Goal: Navigation & Orientation: Find specific page/section

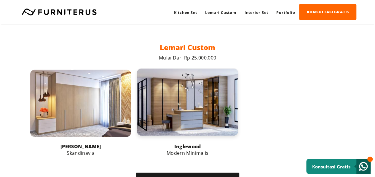
scroll to position [385, 0]
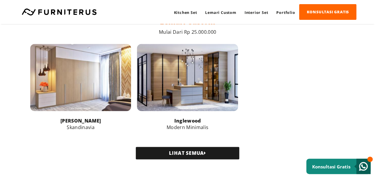
click at [191, 155] on link "LIHAT SEMUA" at bounding box center [187, 153] width 103 height 12
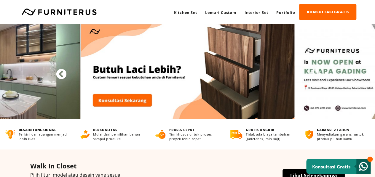
click at [61, 73] on button "Previous" at bounding box center [58, 72] width 6 height 6
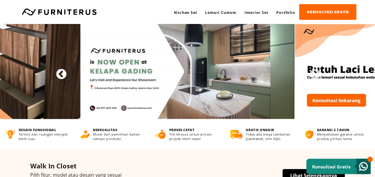
click at [61, 73] on button "Previous" at bounding box center [58, 72] width 6 height 6
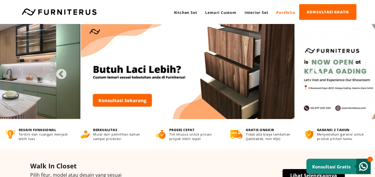
click at [275, 13] on link "Portfolio" at bounding box center [285, 12] width 27 height 16
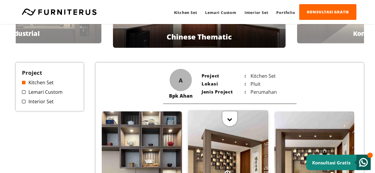
scroll to position [12, 0]
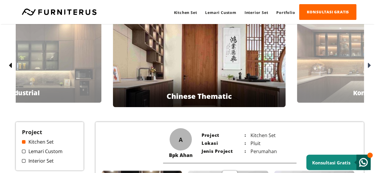
click at [14, 63] on div at bounding box center [10, 65] width 9 height 9
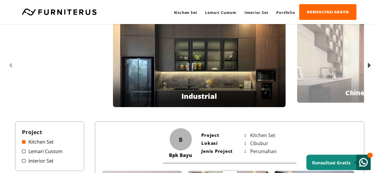
click at [369, 66] on icon at bounding box center [369, 65] width 3 height 9
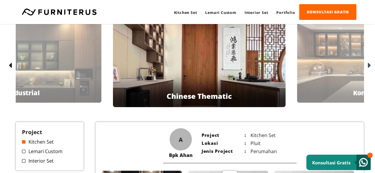
click at [364, 66] on div at bounding box center [368, 65] width 9 height 9
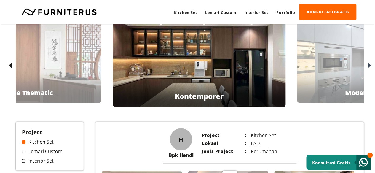
click at [366, 66] on div at bounding box center [368, 65] width 9 height 9
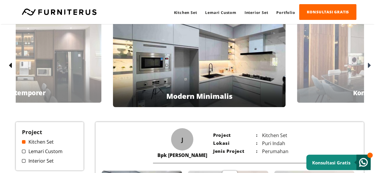
click at [368, 66] on icon at bounding box center [369, 65] width 3 height 9
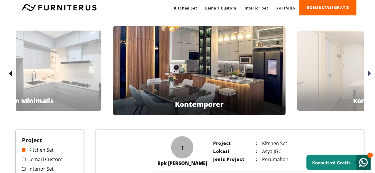
scroll to position [0, 0]
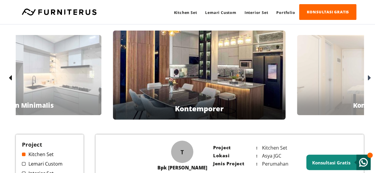
click at [251, 87] on div "Bpk Tommy Kontemporer" at bounding box center [199, 75] width 173 height 89
click at [366, 76] on div at bounding box center [368, 77] width 9 height 9
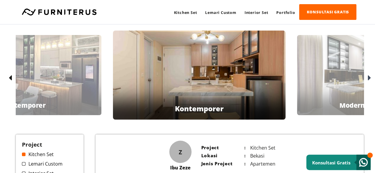
click at [370, 77] on icon at bounding box center [369, 78] width 3 height 9
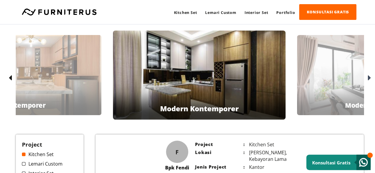
click at [365, 76] on div at bounding box center [368, 77] width 9 height 9
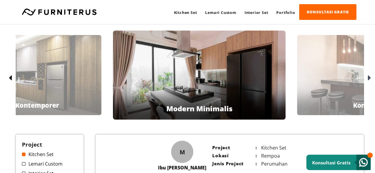
click at [367, 81] on div at bounding box center [368, 77] width 9 height 9
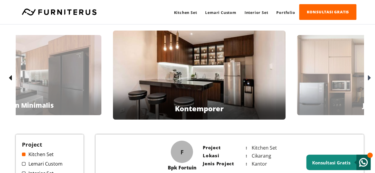
click at [366, 78] on div at bounding box center [368, 77] width 9 height 9
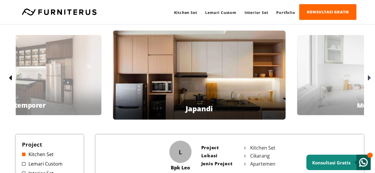
click at [368, 77] on icon at bounding box center [369, 78] width 3 height 9
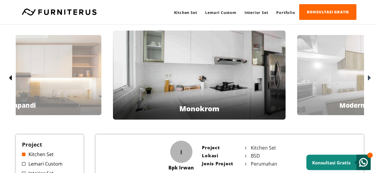
click at [369, 76] on icon at bounding box center [369, 78] width 3 height 9
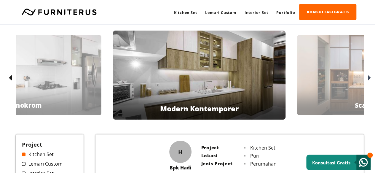
click at [369, 76] on icon at bounding box center [369, 78] width 3 height 9
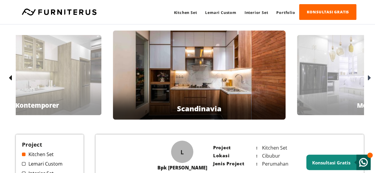
click at [254, 93] on div "Bpk Leonard Scandinavia" at bounding box center [199, 75] width 173 height 89
click at [216, 88] on div "Bpk Leonard Scandinavia" at bounding box center [199, 75] width 173 height 89
click at [216, 87] on div "Bpk Leonard Scandinavia" at bounding box center [199, 75] width 173 height 89
click at [367, 77] on div at bounding box center [368, 77] width 9 height 9
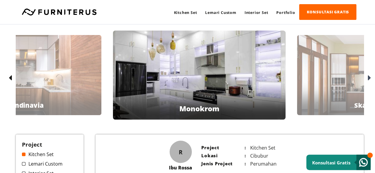
click at [343, 89] on div "Ibu Puji Skandinavia" at bounding box center [374, 75] width 155 height 80
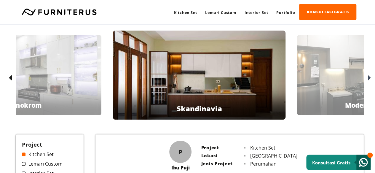
click at [368, 78] on icon at bounding box center [369, 78] width 3 height 9
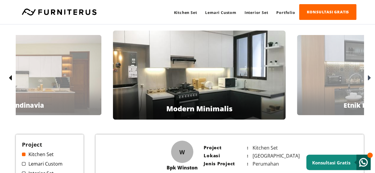
click at [366, 78] on div at bounding box center [368, 77] width 9 height 9
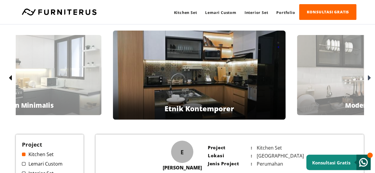
click at [368, 78] on icon at bounding box center [369, 78] width 3 height 9
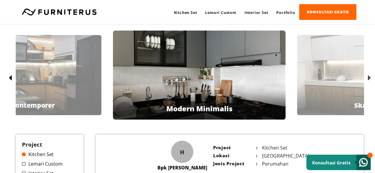
click at [368, 78] on icon at bounding box center [369, 78] width 3 height 9
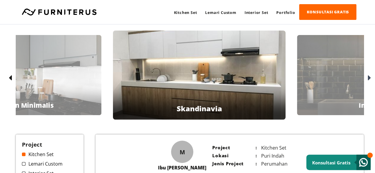
click at [368, 78] on icon at bounding box center [369, 78] width 3 height 9
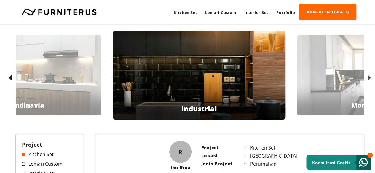
click at [368, 78] on icon at bounding box center [369, 78] width 3 height 9
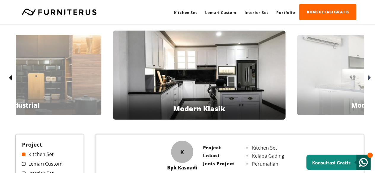
click at [368, 78] on icon at bounding box center [369, 78] width 3 height 9
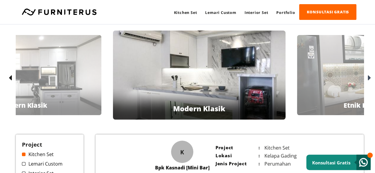
click at [368, 78] on icon at bounding box center [369, 78] width 3 height 9
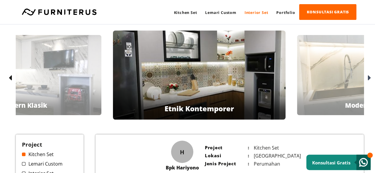
click at [258, 12] on link "Interior Set" at bounding box center [256, 12] width 32 height 16
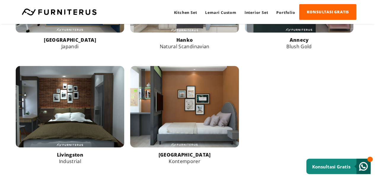
scroll to position [445, 0]
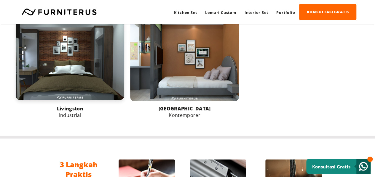
click at [86, 81] on link at bounding box center [70, 60] width 108 height 82
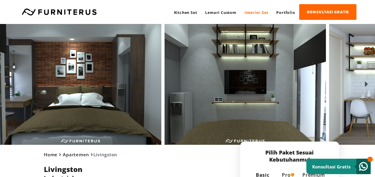
click at [366, 84] on icon at bounding box center [366, 84] width 3 height 9
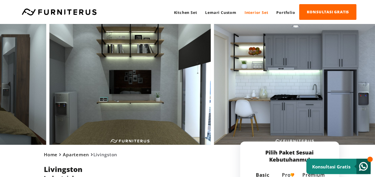
click at [366, 84] on icon at bounding box center [366, 84] width 3 height 9
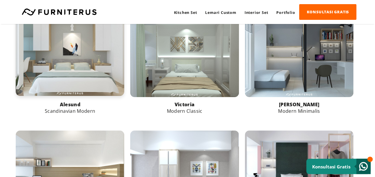
scroll to position [228, 0]
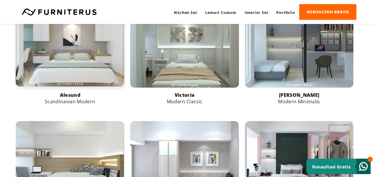
click at [66, 62] on link at bounding box center [70, 46] width 108 height 82
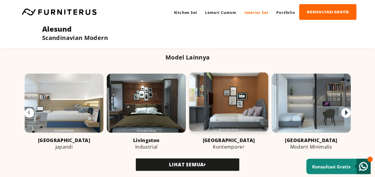
scroll to position [534, 0]
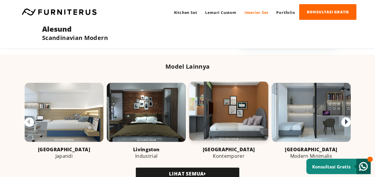
click at [244, 119] on link at bounding box center [228, 111] width 79 height 59
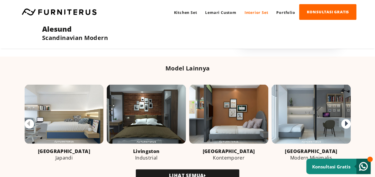
scroll to position [413, 0]
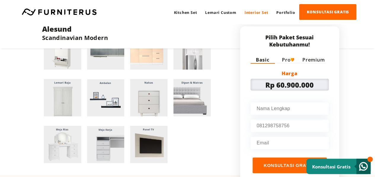
click at [46, 8] on link at bounding box center [59, 11] width 81 height 7
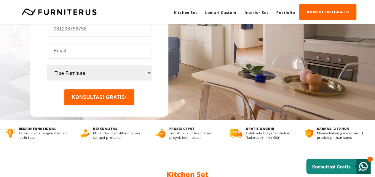
scroll to position [208, 0]
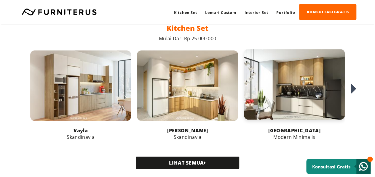
click at [304, 111] on link at bounding box center [294, 84] width 101 height 71
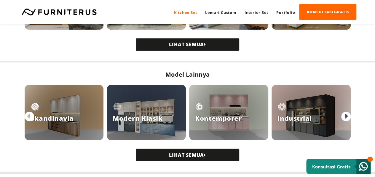
scroll to position [563, 0]
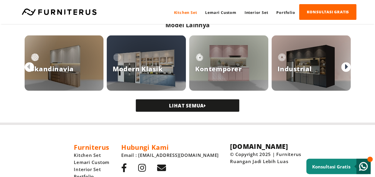
click at [139, 74] on div at bounding box center [146, 63] width 79 height 55
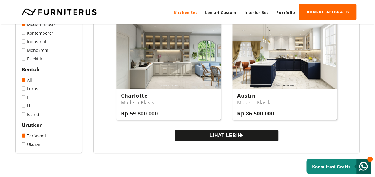
scroll to position [623, 0]
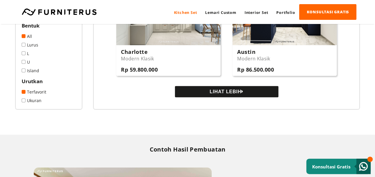
click at [231, 93] on button "LIHAT LEBIH" at bounding box center [226, 91] width 103 height 11
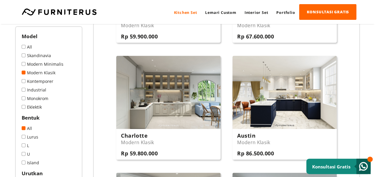
scroll to position [534, 0]
